Goal: Task Accomplishment & Management: Manage account settings

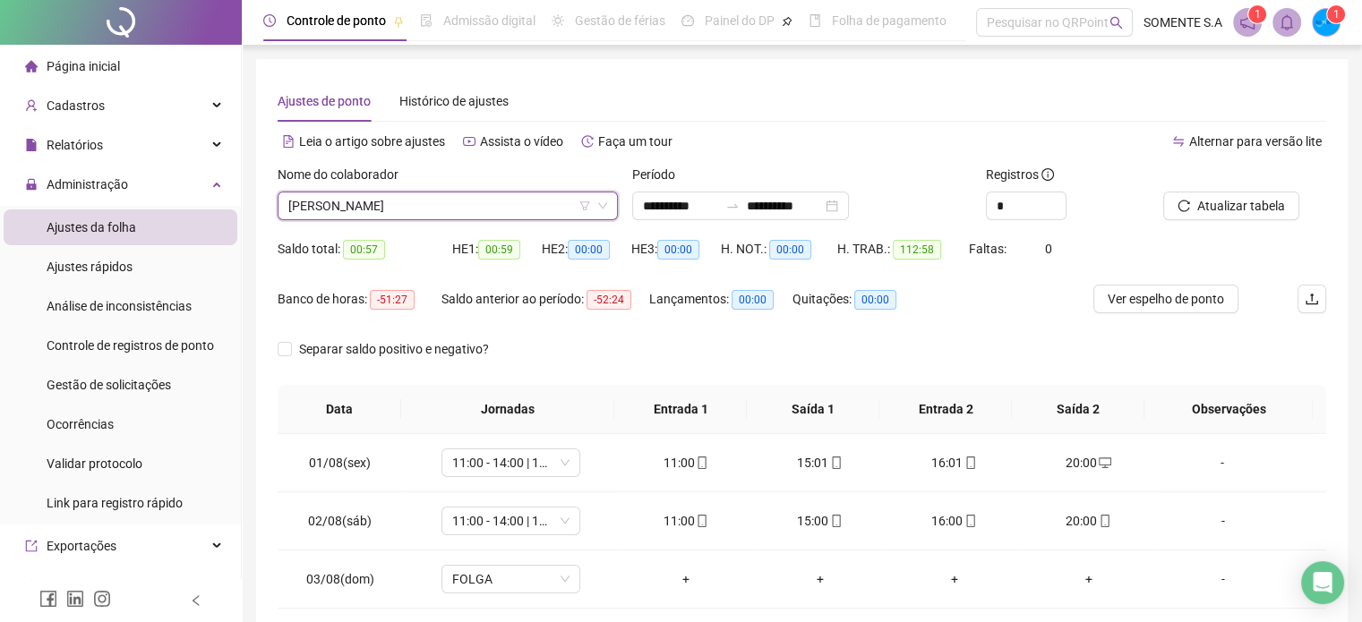
scroll to position [510, 0]
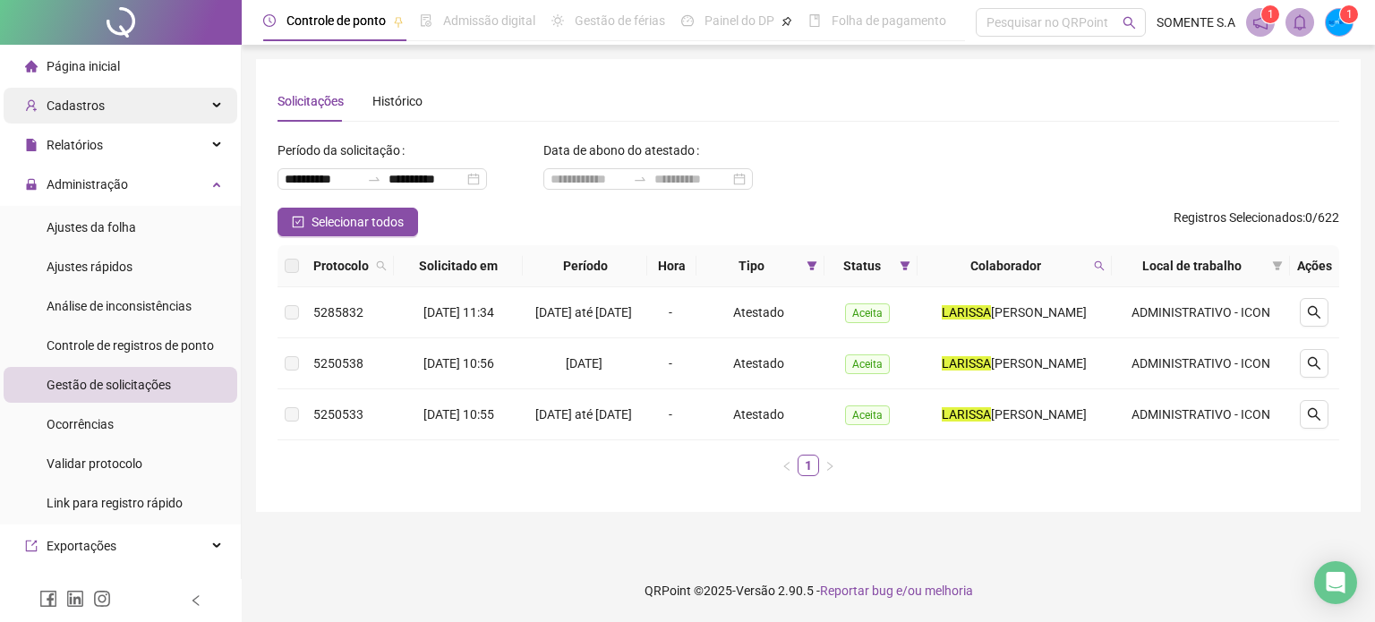
click at [123, 99] on div "Cadastros" at bounding box center [121, 106] width 234 height 36
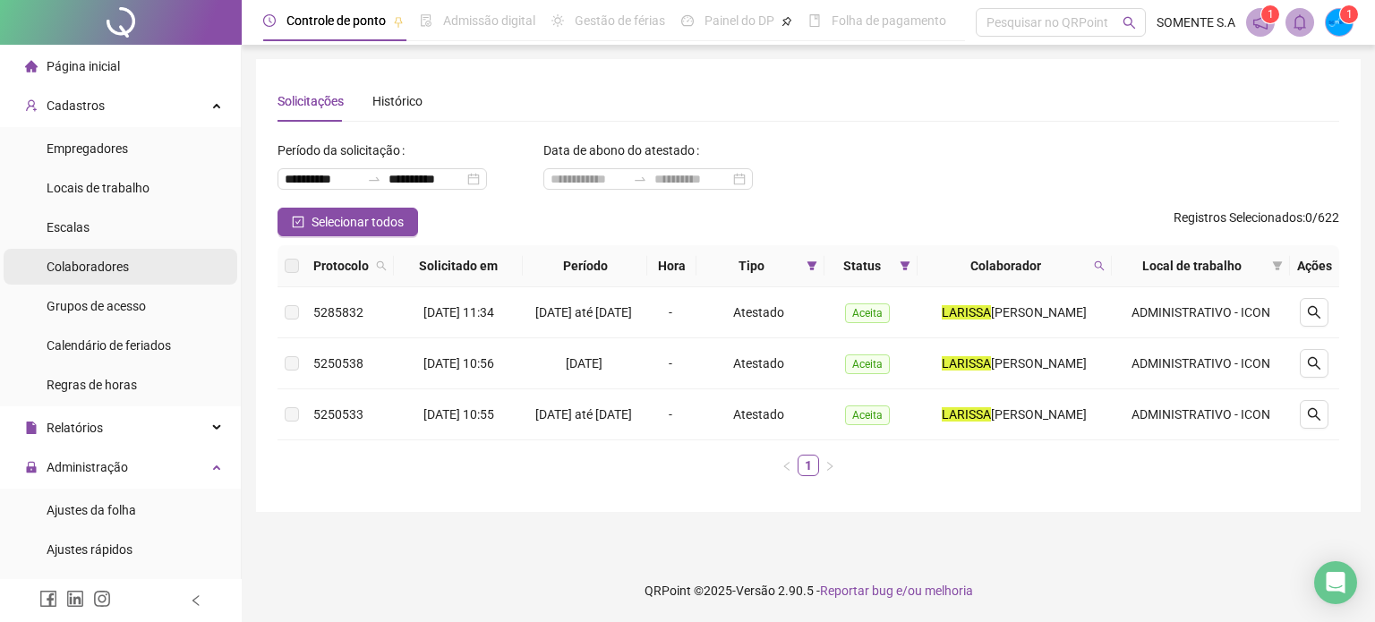
click at [98, 261] on span "Colaboradores" at bounding box center [88, 267] width 82 height 14
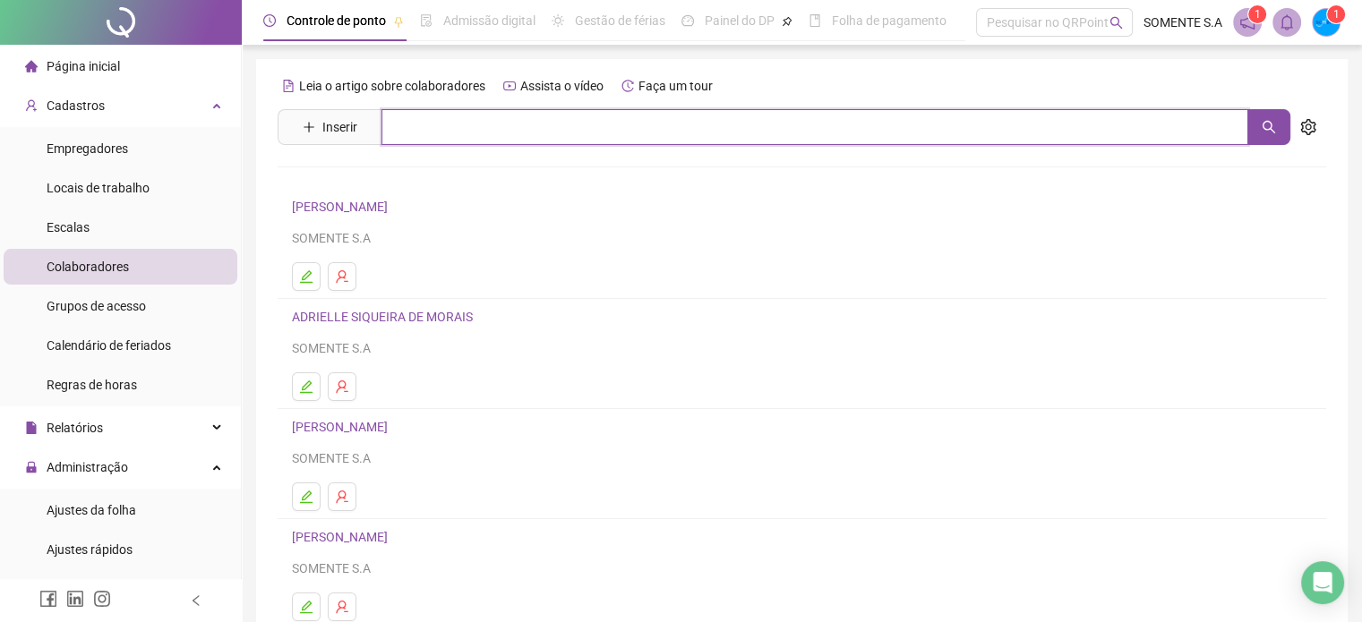
click at [451, 127] on input "text" at bounding box center [814, 127] width 867 height 36
type input "*******"
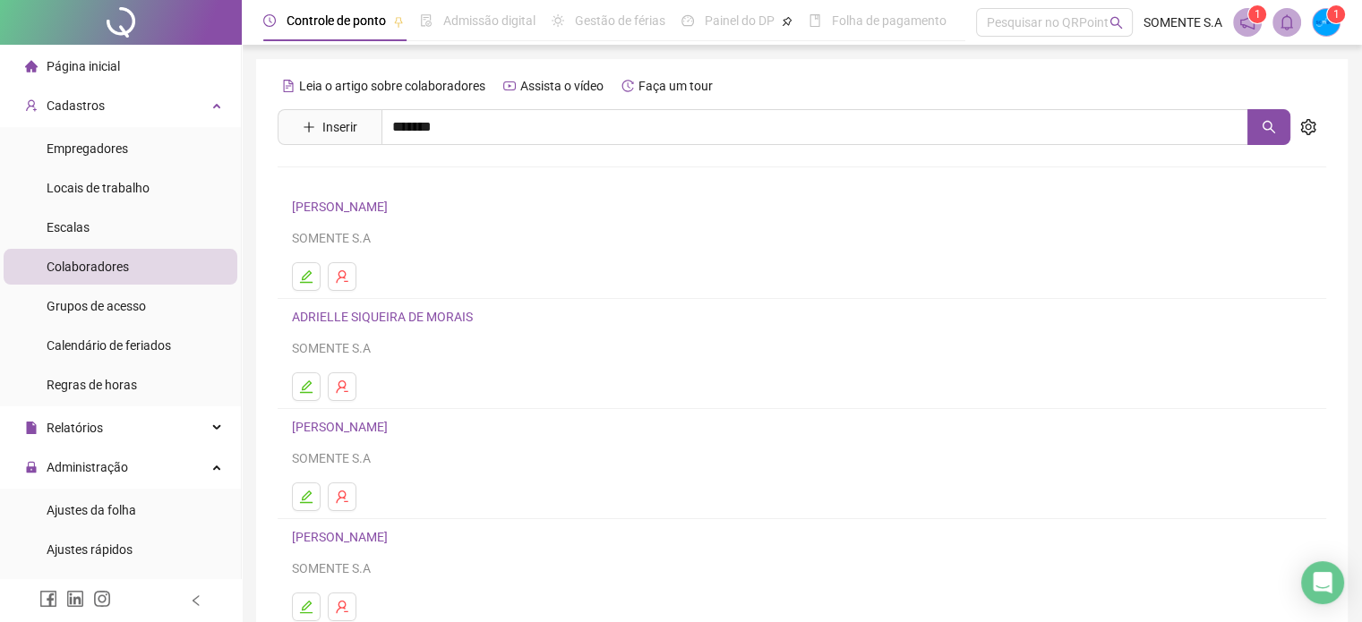
click at [394, 184] on link "[PERSON_NAME]" at bounding box center [359, 180] width 96 height 14
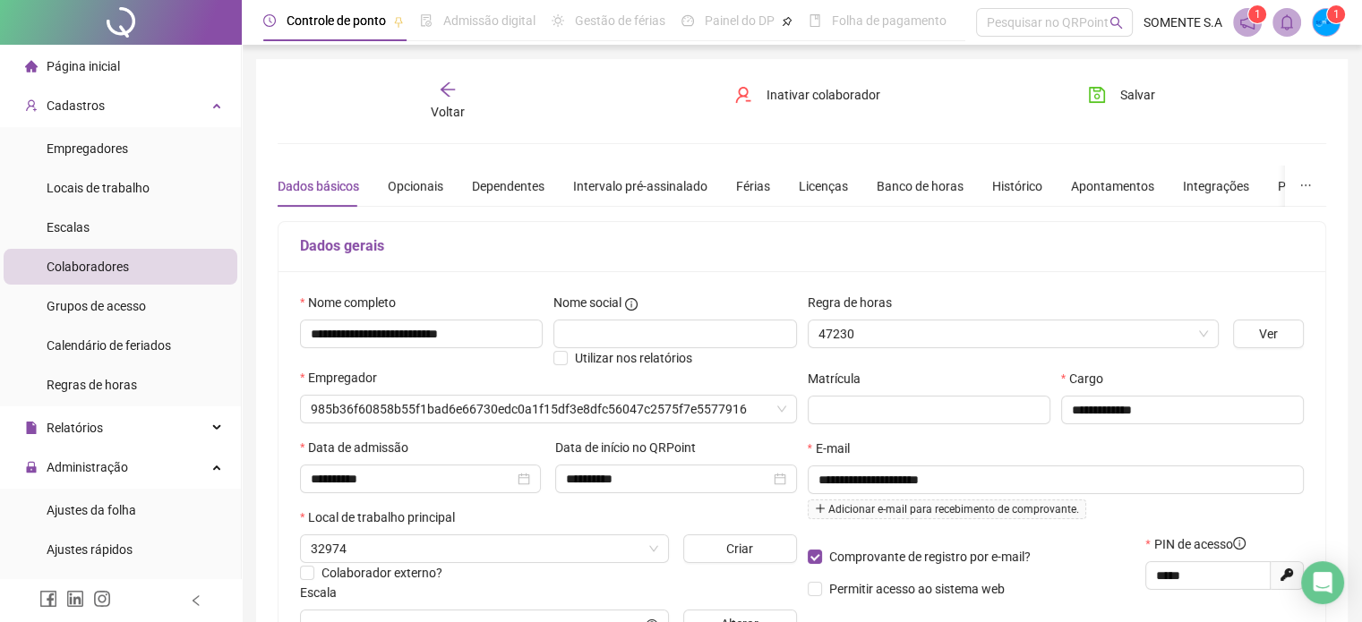
type input "**********"
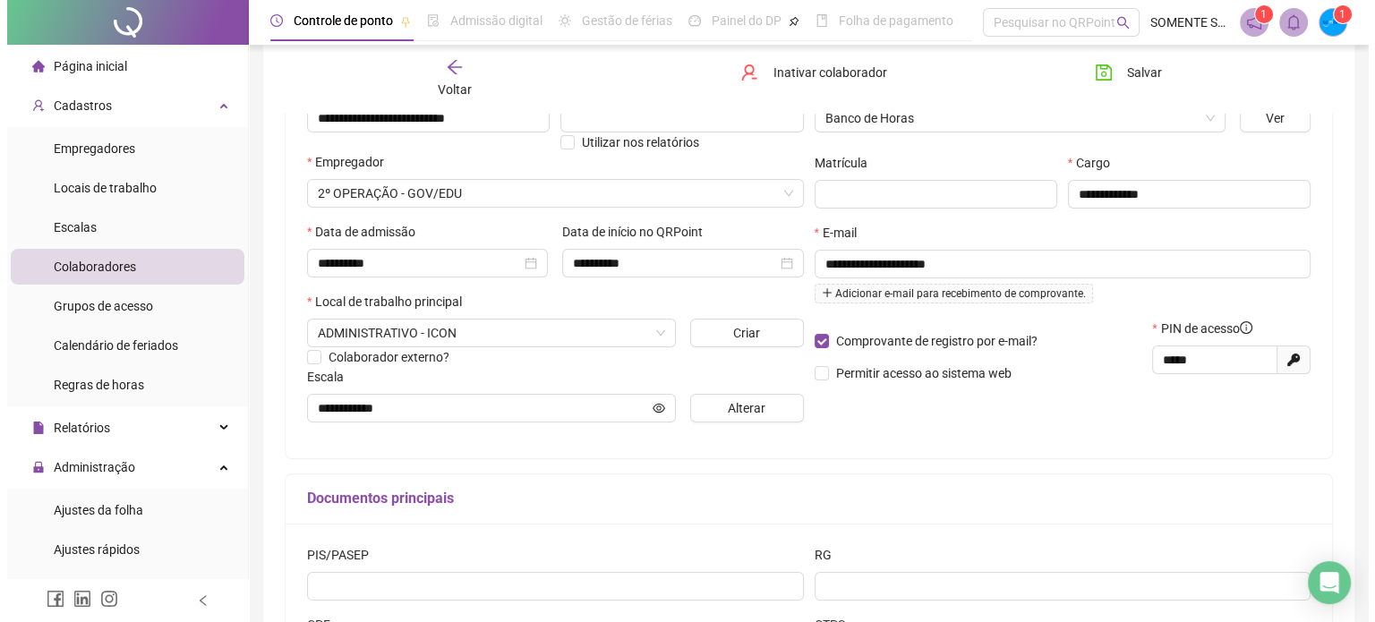
scroll to position [282, 0]
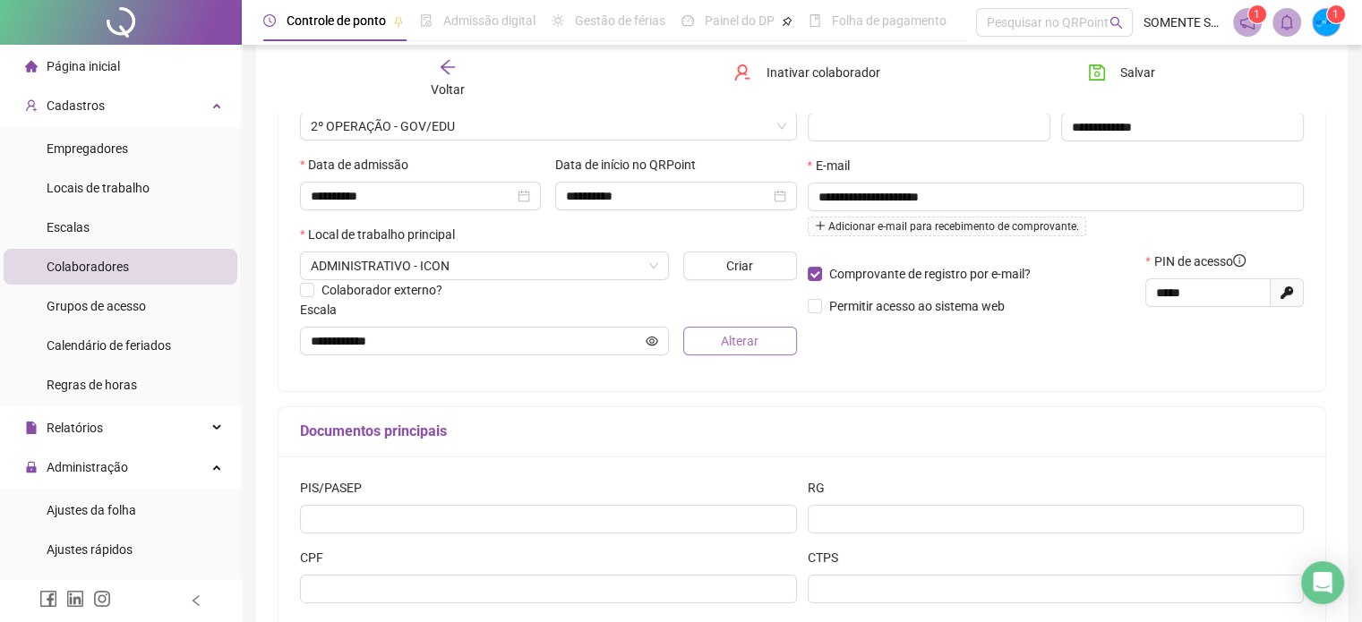
click at [738, 347] on span "Alterar" at bounding box center [740, 341] width 38 height 20
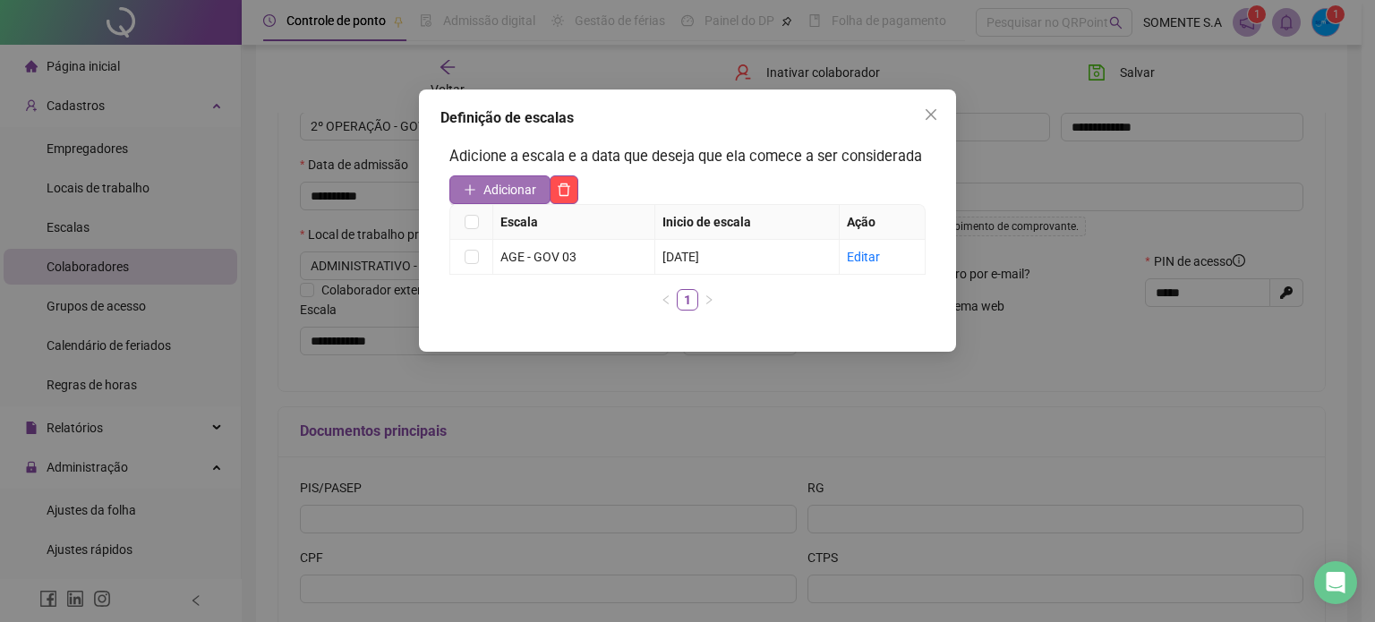
click at [526, 190] on span "Adicionar" at bounding box center [509, 190] width 53 height 20
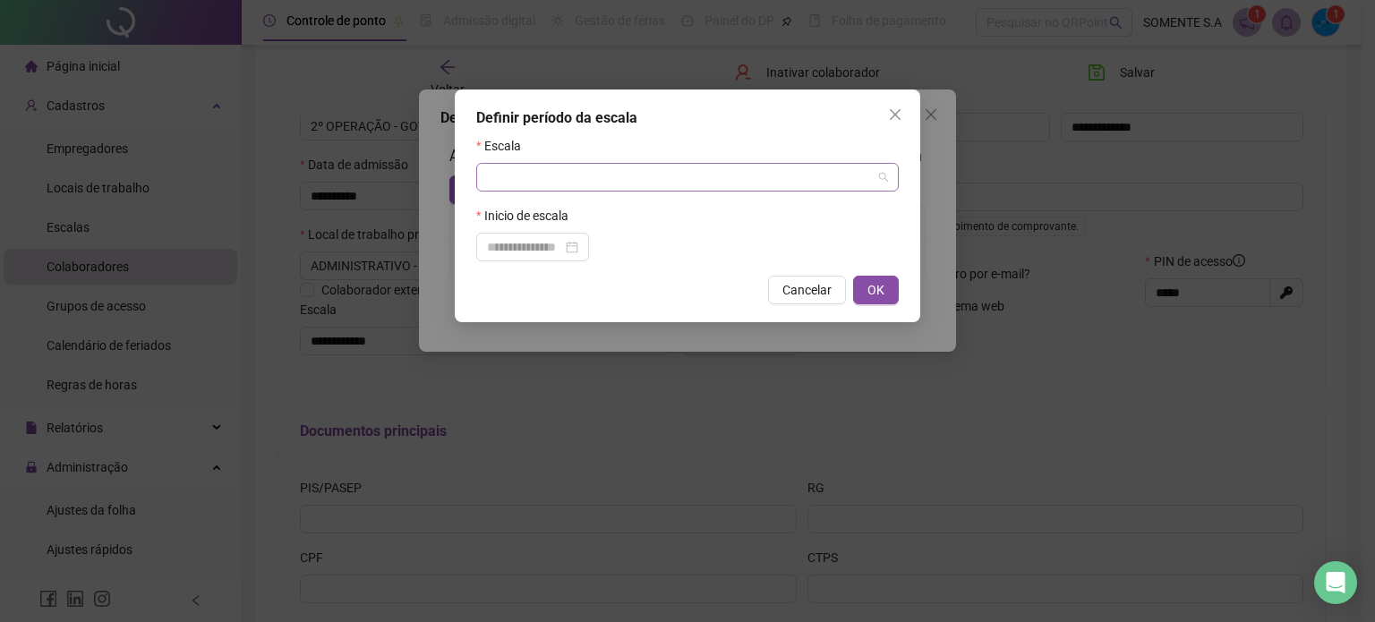
click at [633, 177] on input "search" at bounding box center [679, 177] width 385 height 27
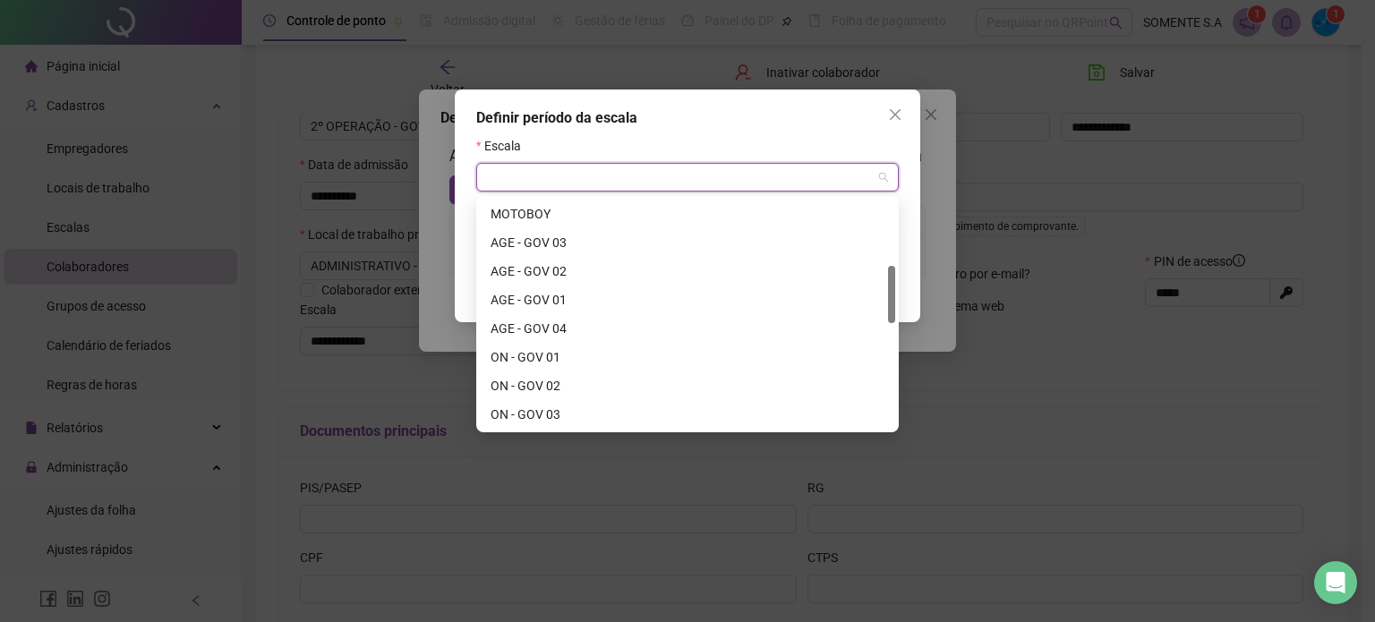
drag, startPoint x: 890, startPoint y: 215, endPoint x: 894, endPoint y: 287, distance: 72.7
click at [894, 287] on div at bounding box center [891, 294] width 7 height 57
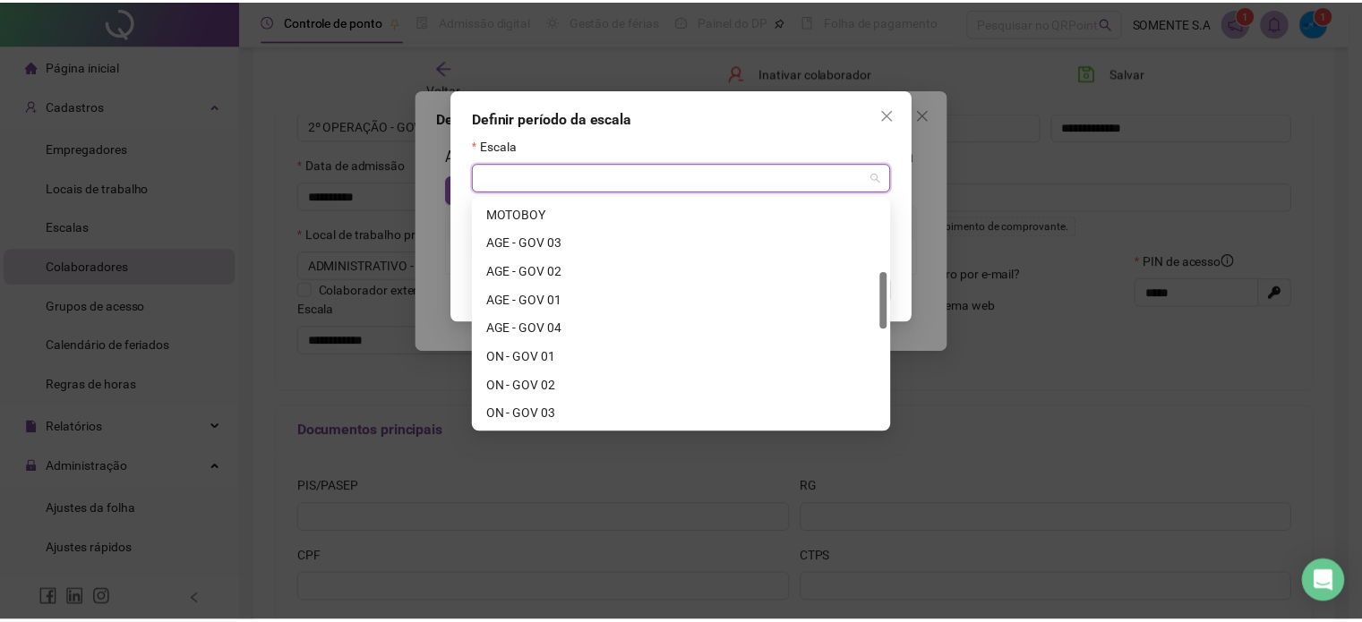
scroll to position [290, 0]
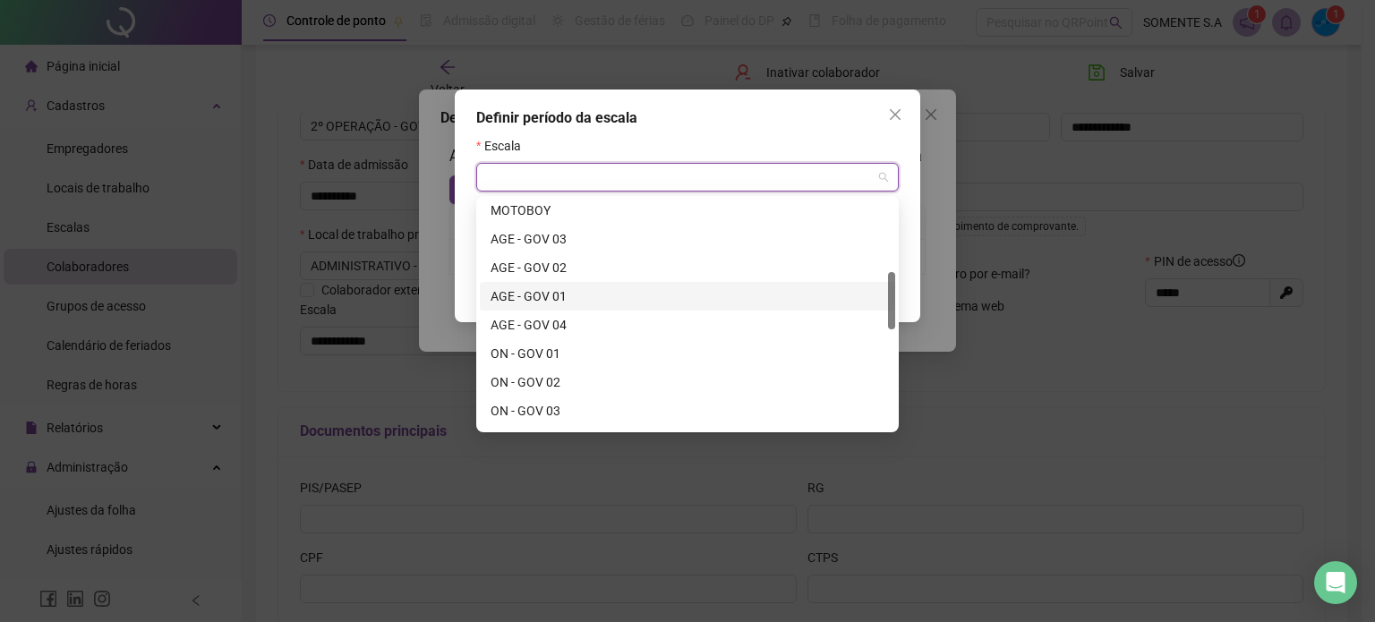
click at [550, 297] on div "AGE - GOV 01" at bounding box center [688, 296] width 394 height 20
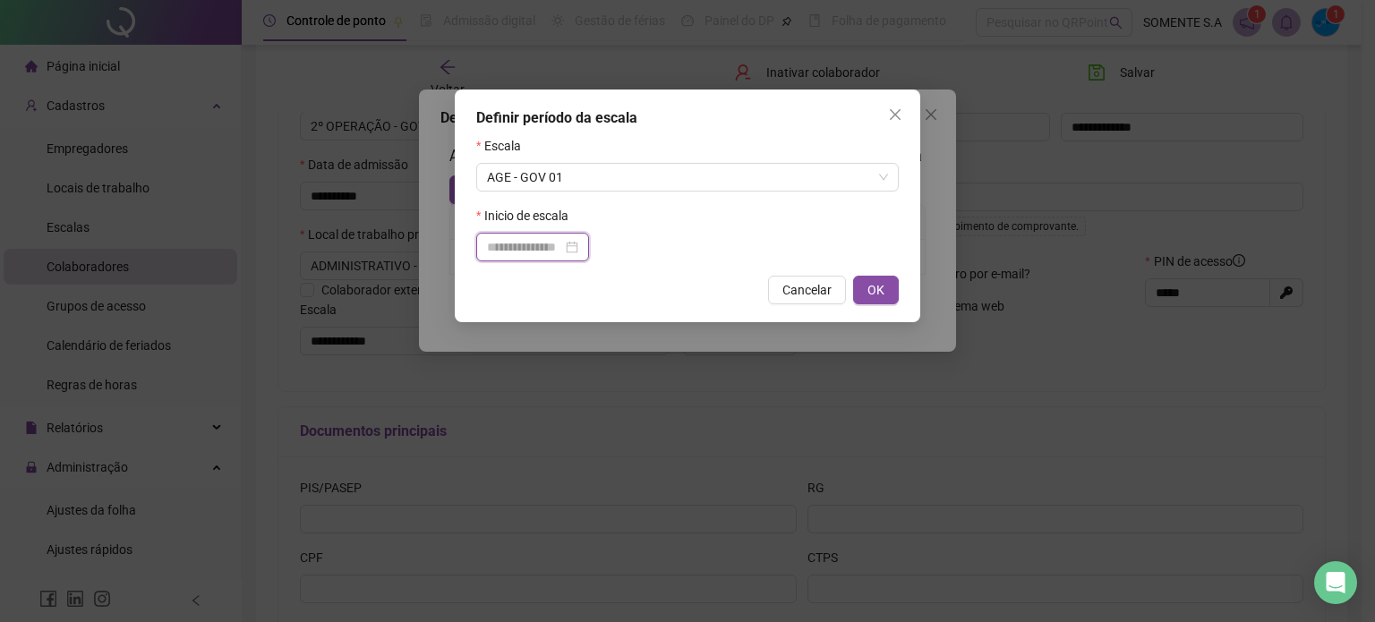
click at [535, 255] on input at bounding box center [524, 247] width 75 height 20
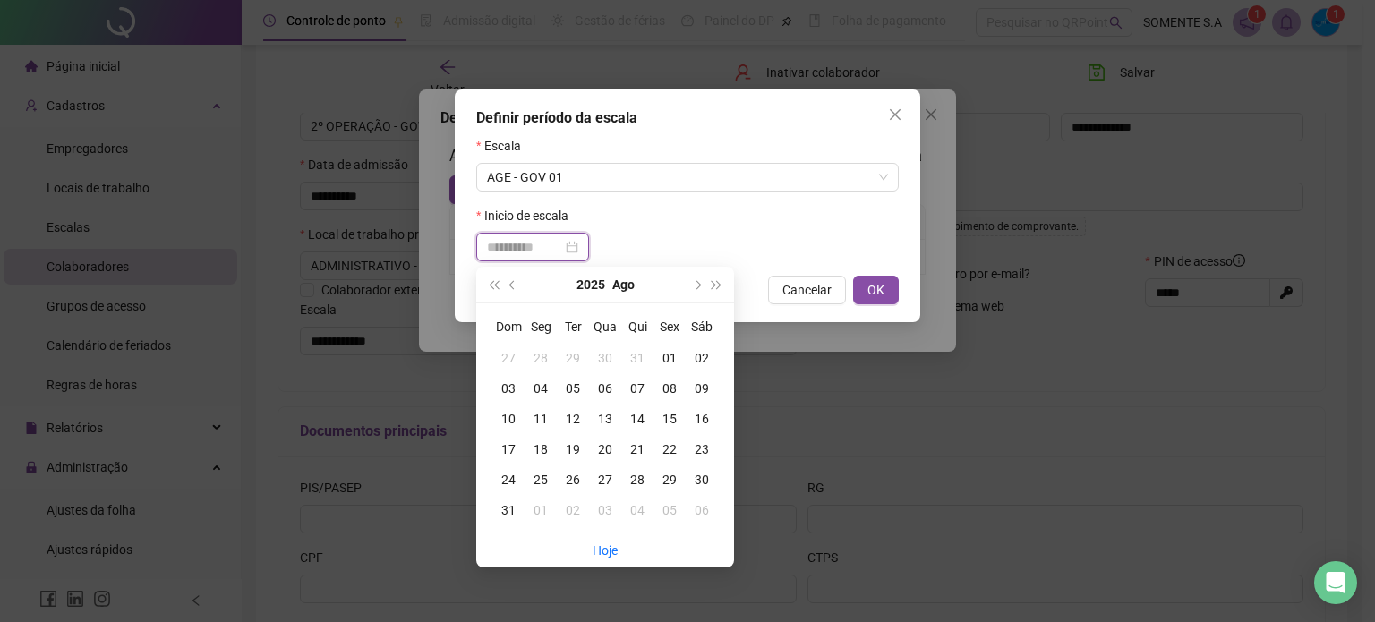
type input "**********"
click at [541, 508] on div "01" at bounding box center [541, 510] width 32 height 20
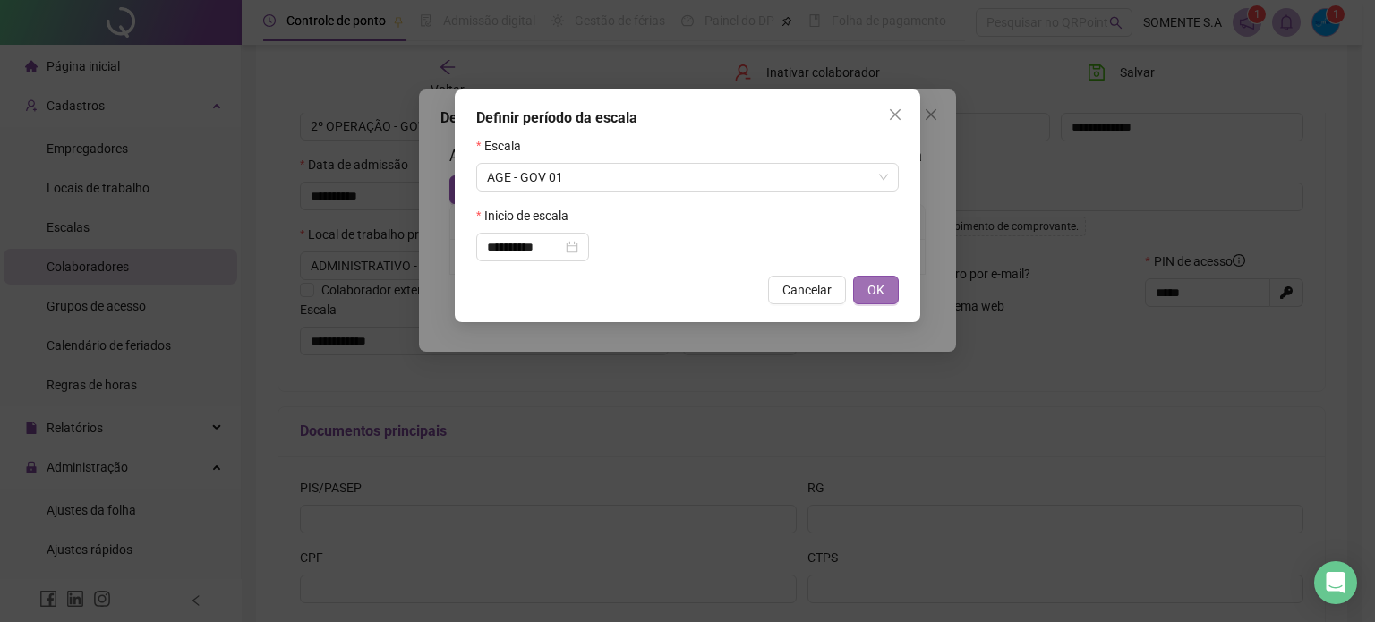
click at [876, 294] on span "OK" at bounding box center [875, 290] width 17 height 20
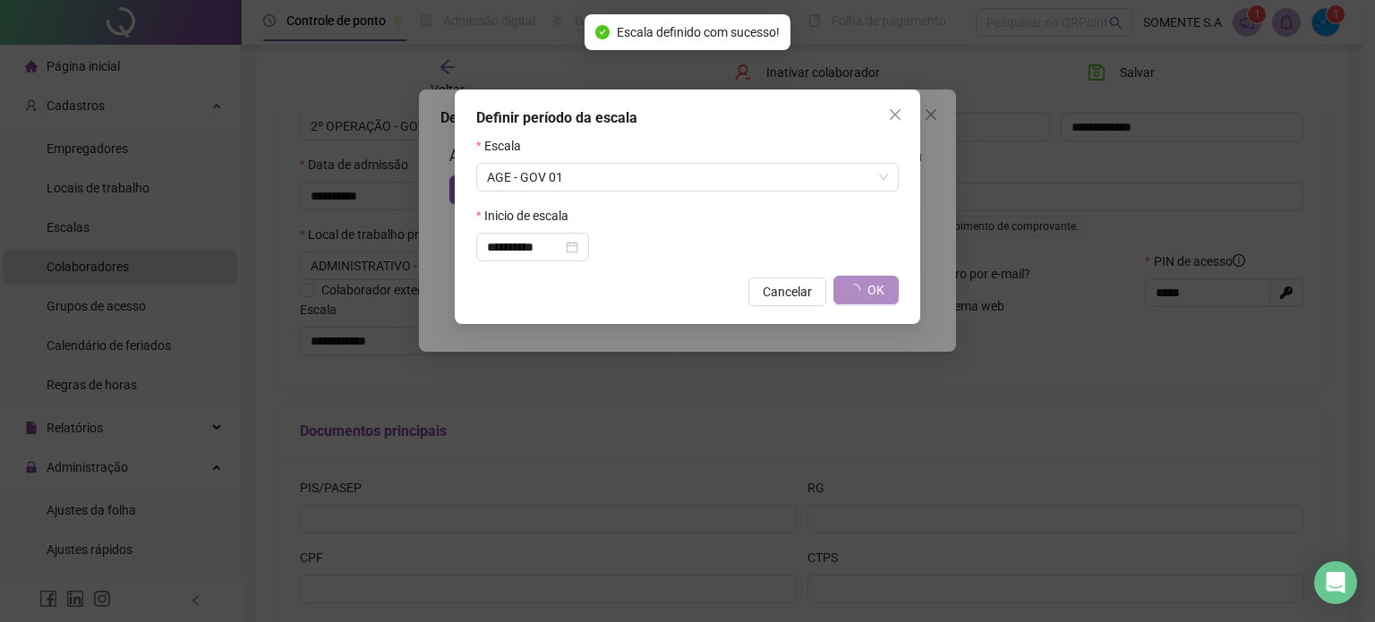
type input "**********"
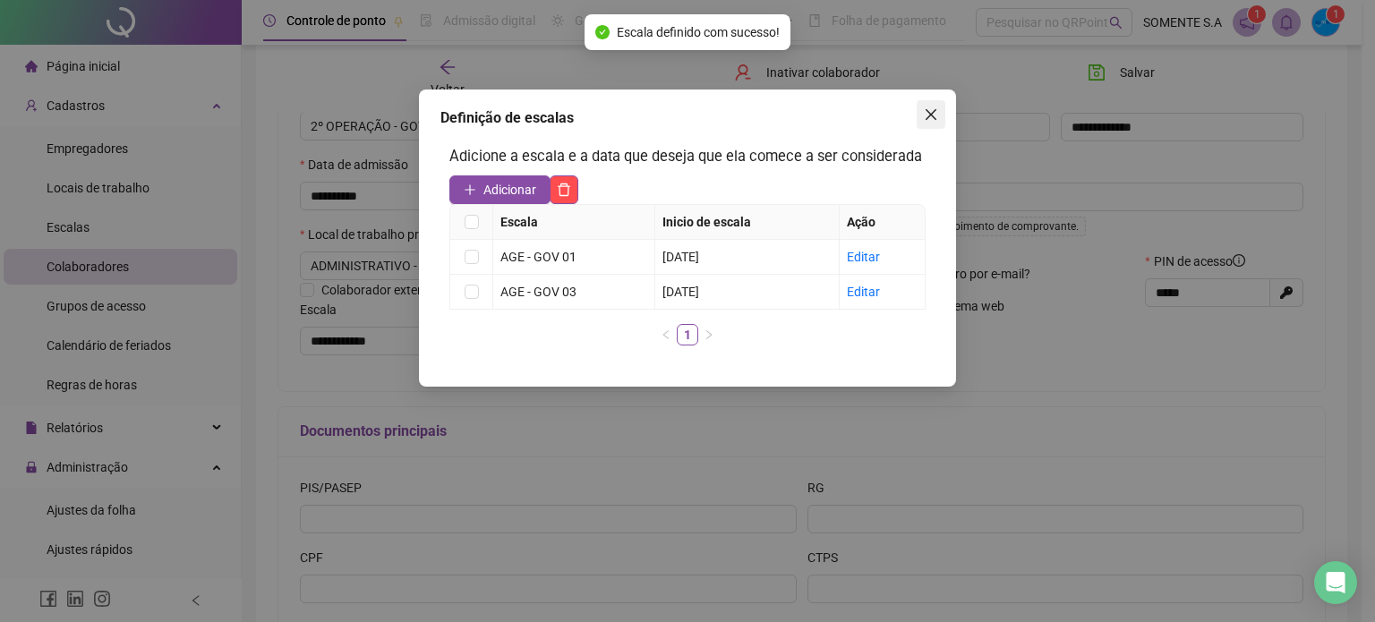
click at [924, 122] on button "Close" at bounding box center [931, 114] width 29 height 29
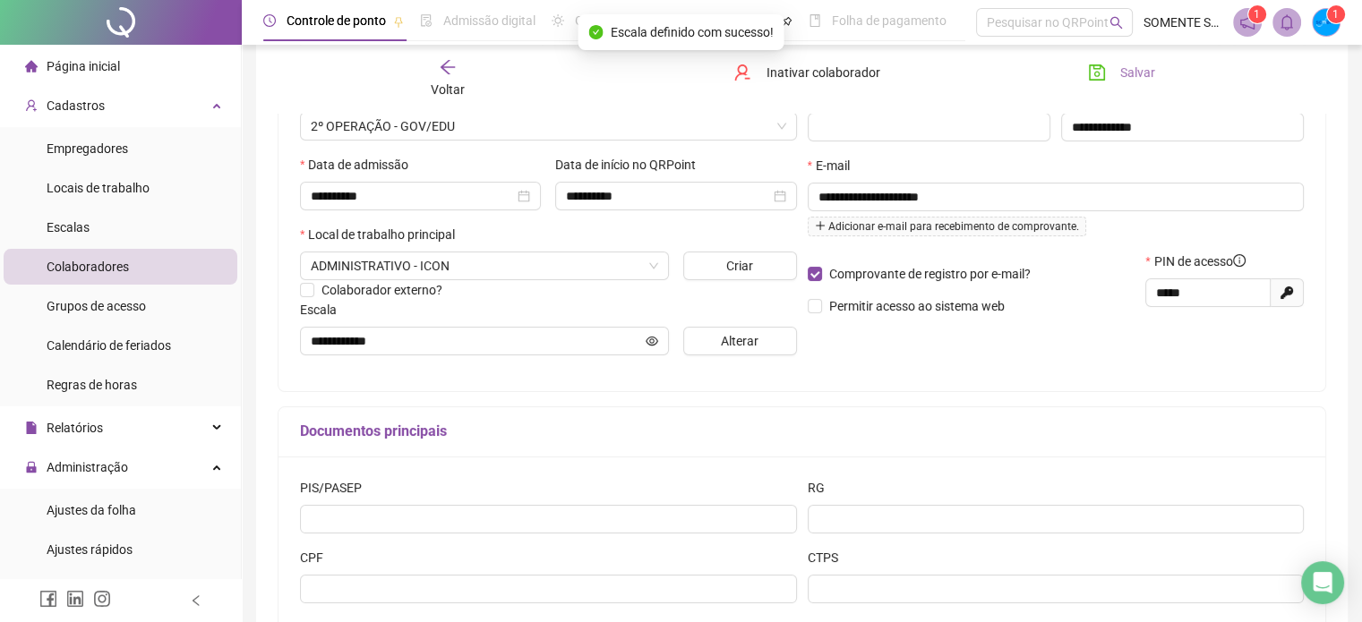
click at [1111, 72] on button "Salvar" at bounding box center [1121, 72] width 94 height 29
click at [118, 108] on div "Cadastros" at bounding box center [121, 106] width 234 height 36
